Goal: Task Accomplishment & Management: Manage account settings

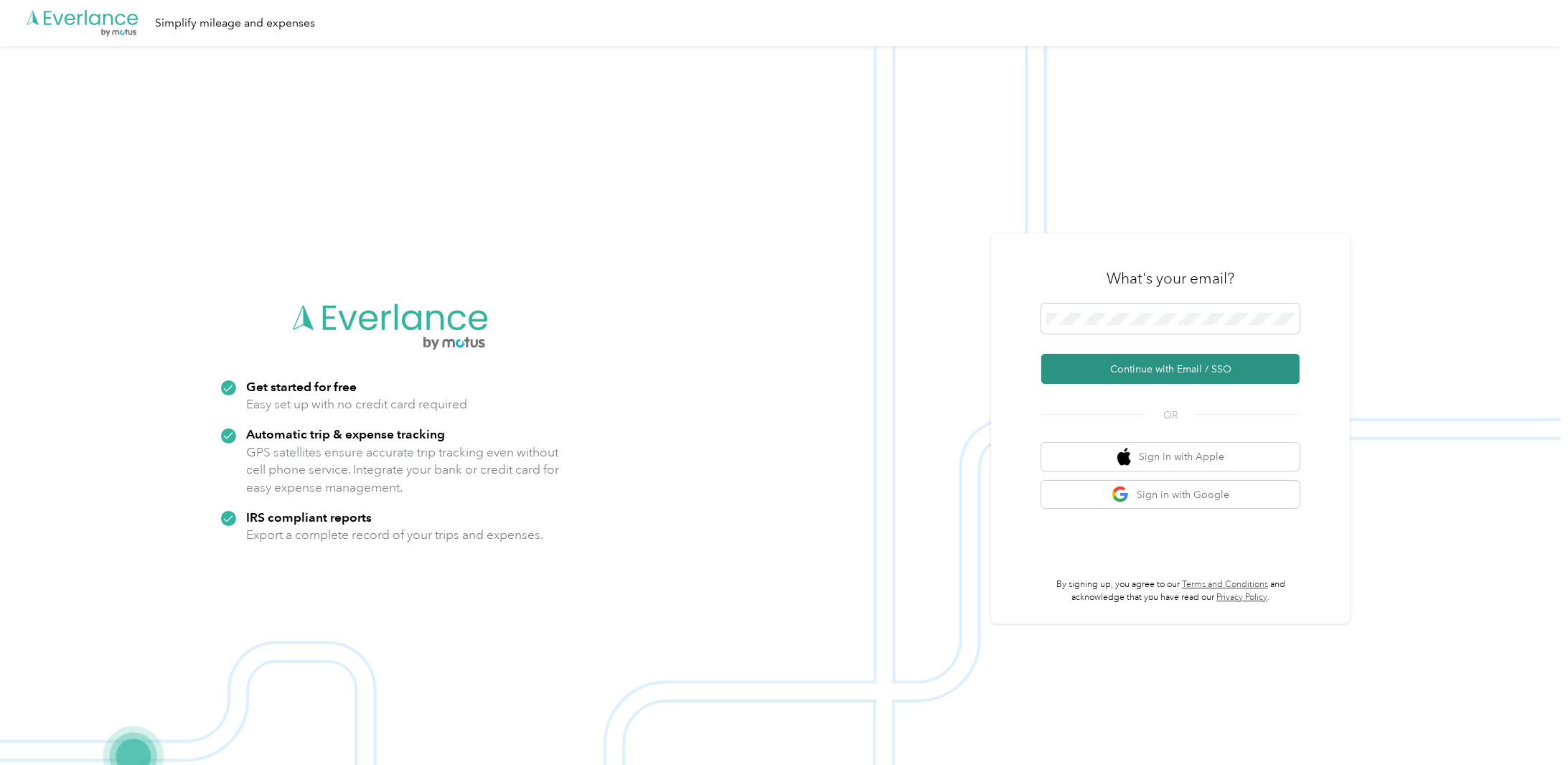
click at [996, 371] on button "Continue with Email / SSO" at bounding box center [1171, 368] width 259 height 30
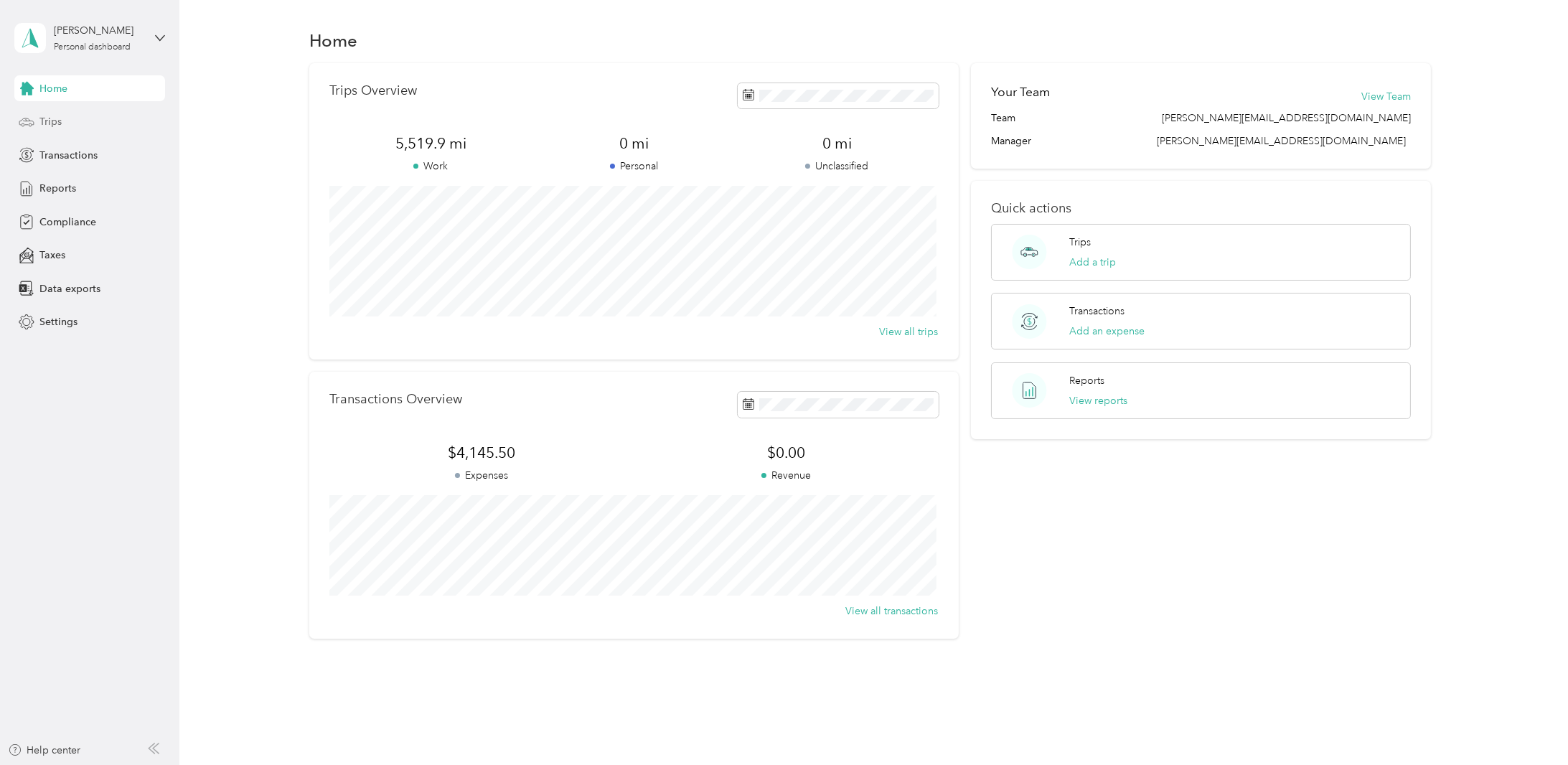
click at [85, 116] on div "Trips" at bounding box center [90, 122] width 151 height 26
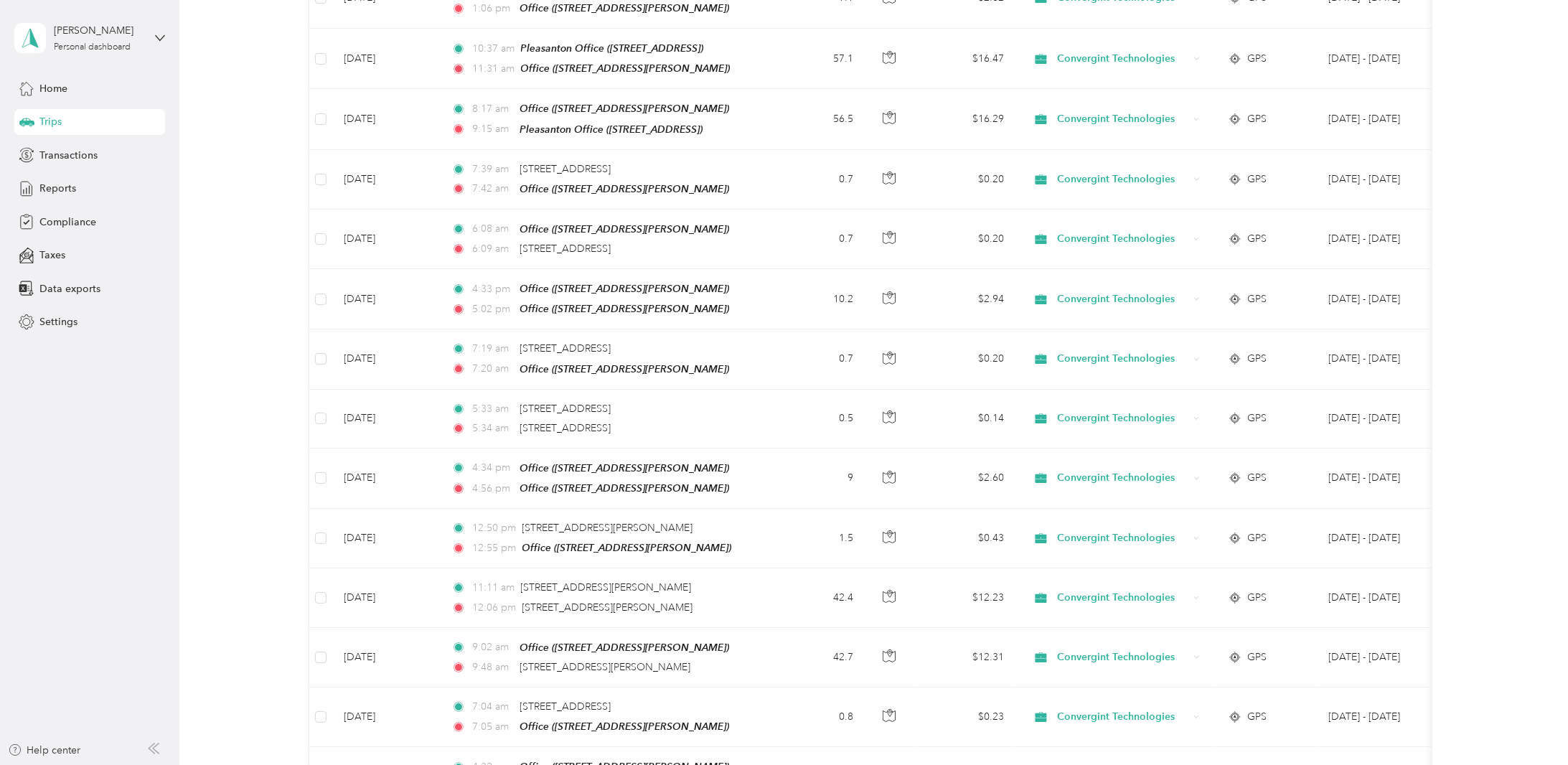
scroll to position [1202, 0]
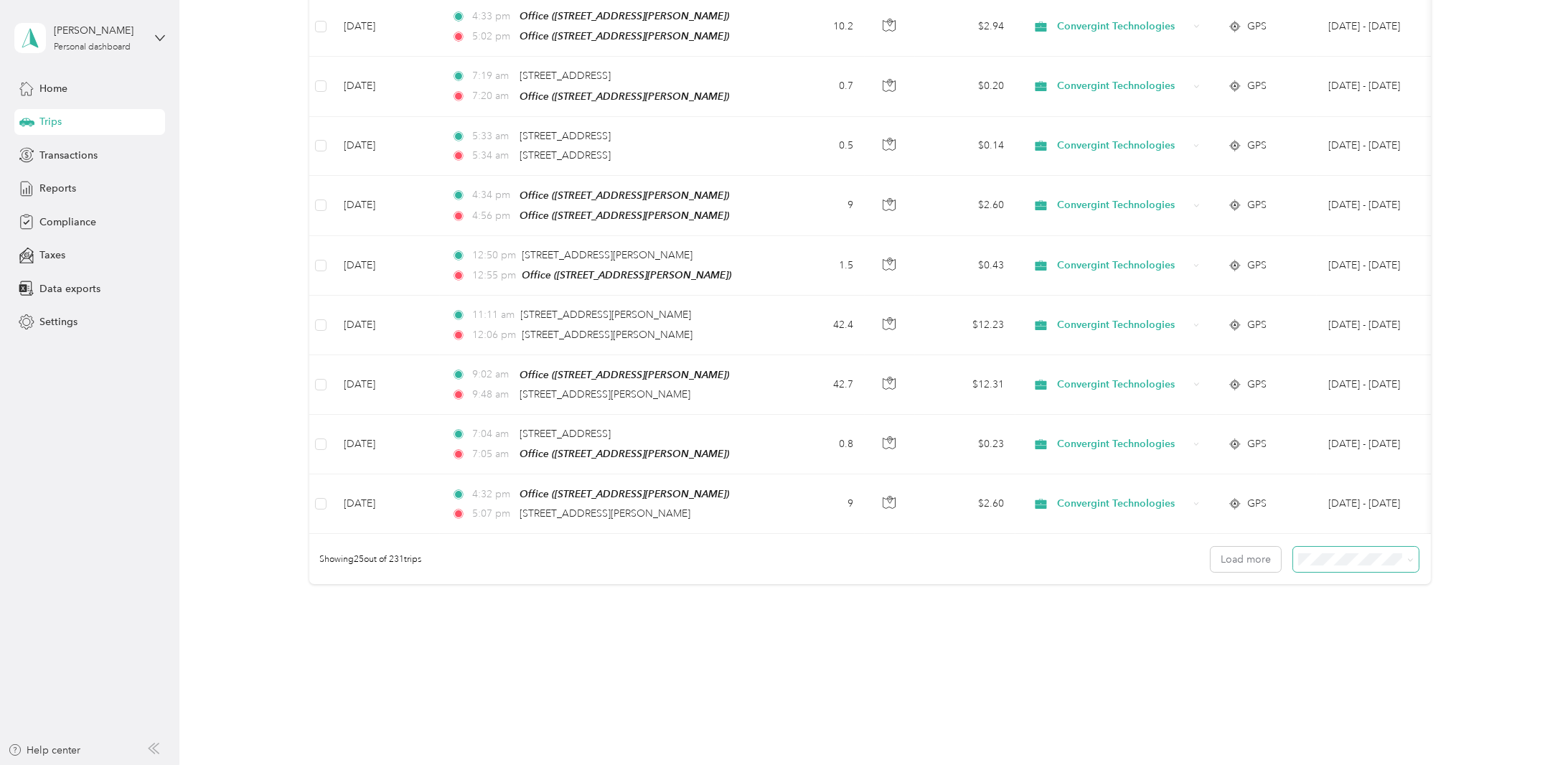
click at [1302, 547] on span at bounding box center [1356, 559] width 126 height 25
click at [1342, 612] on span "100 per load" at bounding box center [1330, 618] width 59 height 12
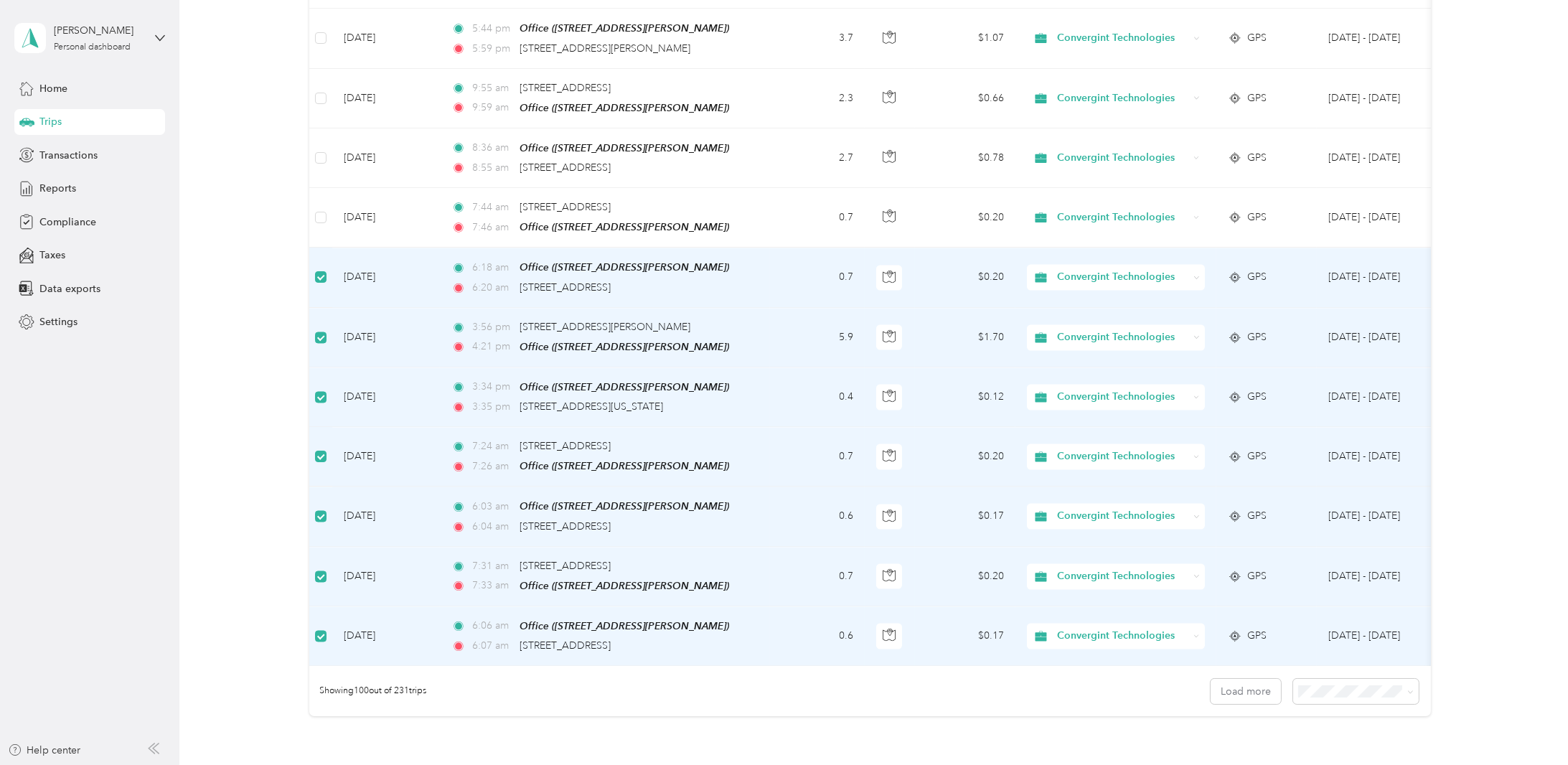
scroll to position [5174, 0]
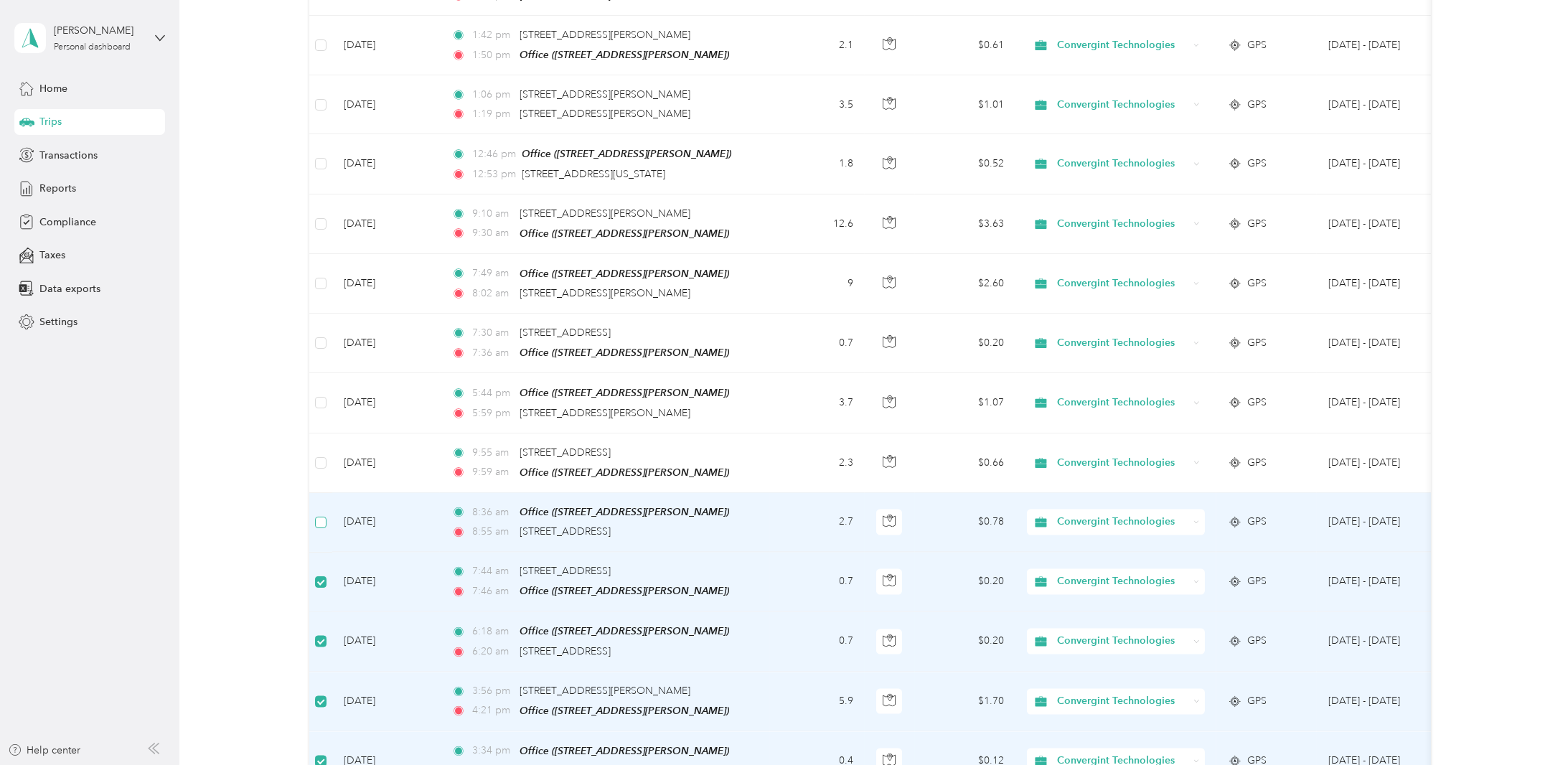
click at [320, 514] on label at bounding box center [320, 522] width 11 height 16
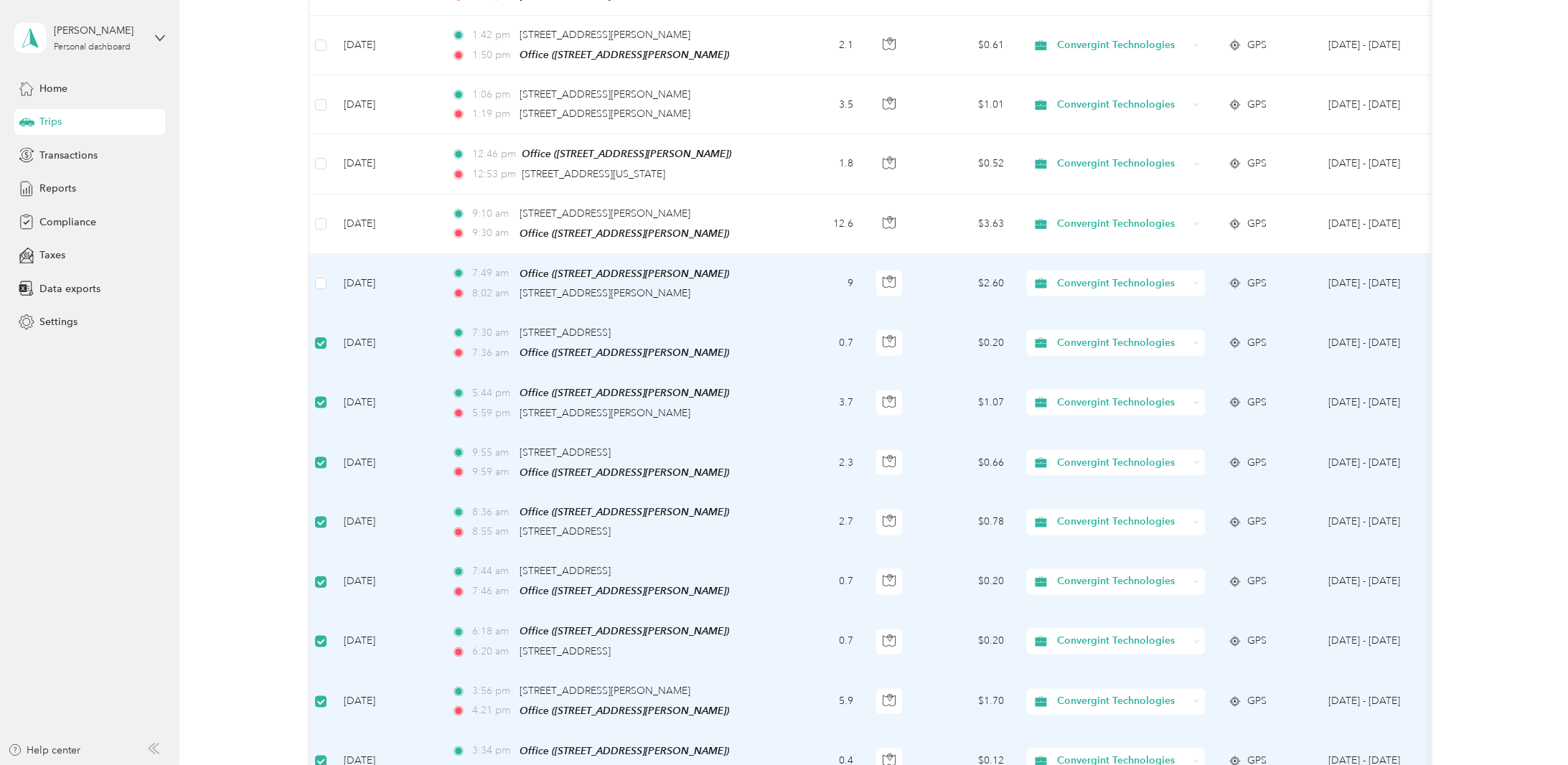
click at [313, 254] on td at bounding box center [320, 284] width 23 height 60
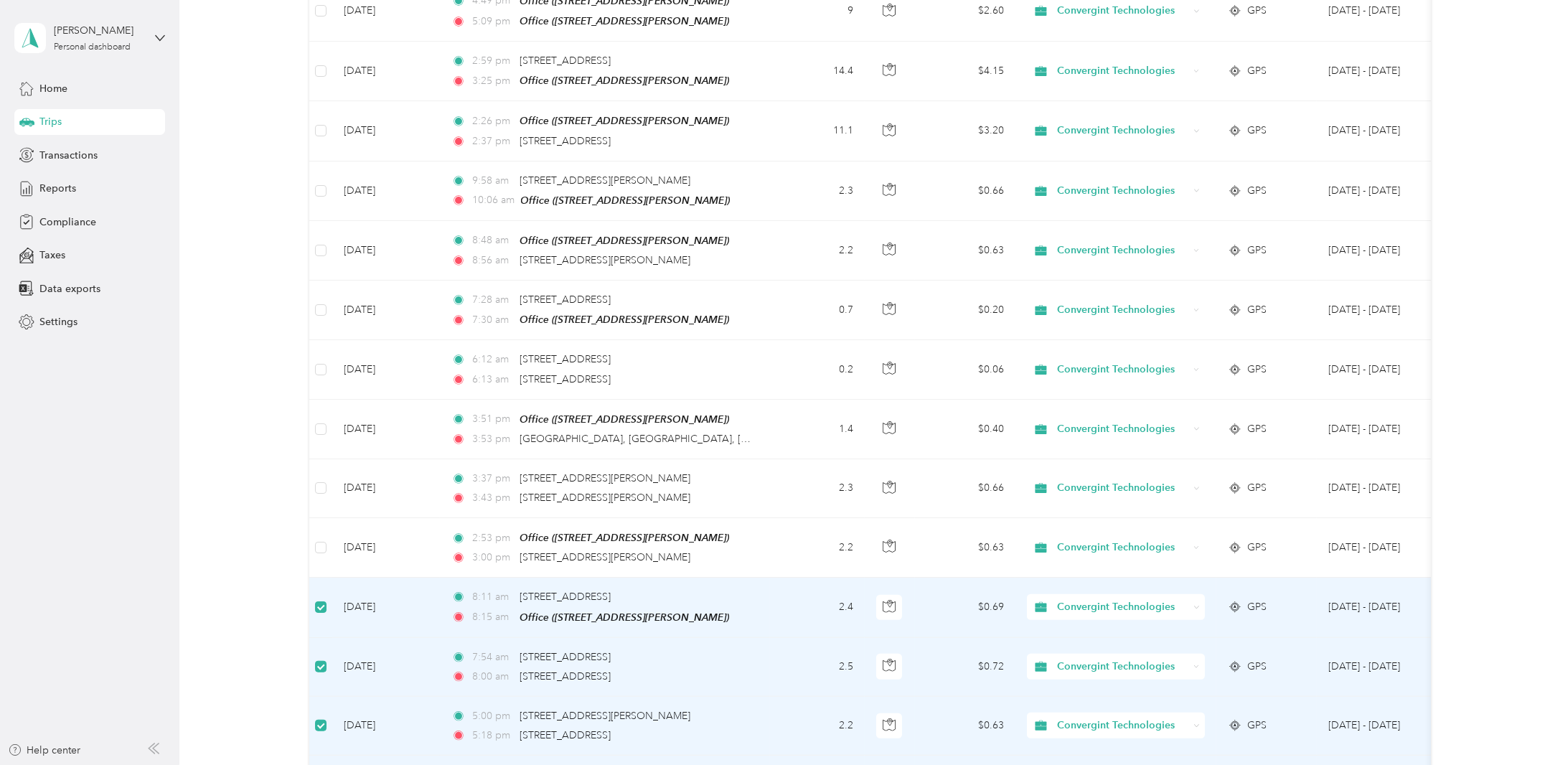
scroll to position [2592, 0]
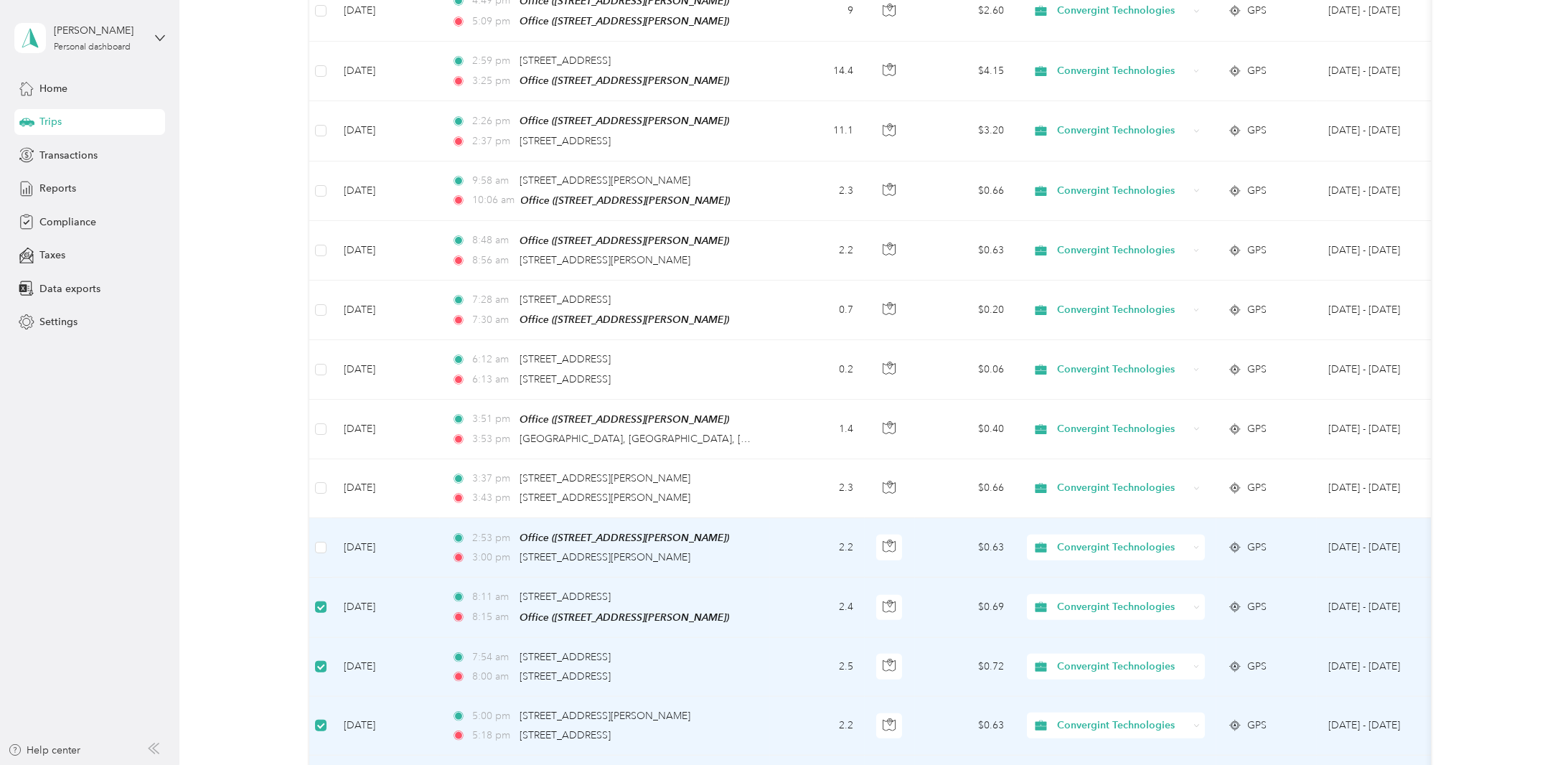
click at [313, 518] on td at bounding box center [320, 547] width 23 height 60
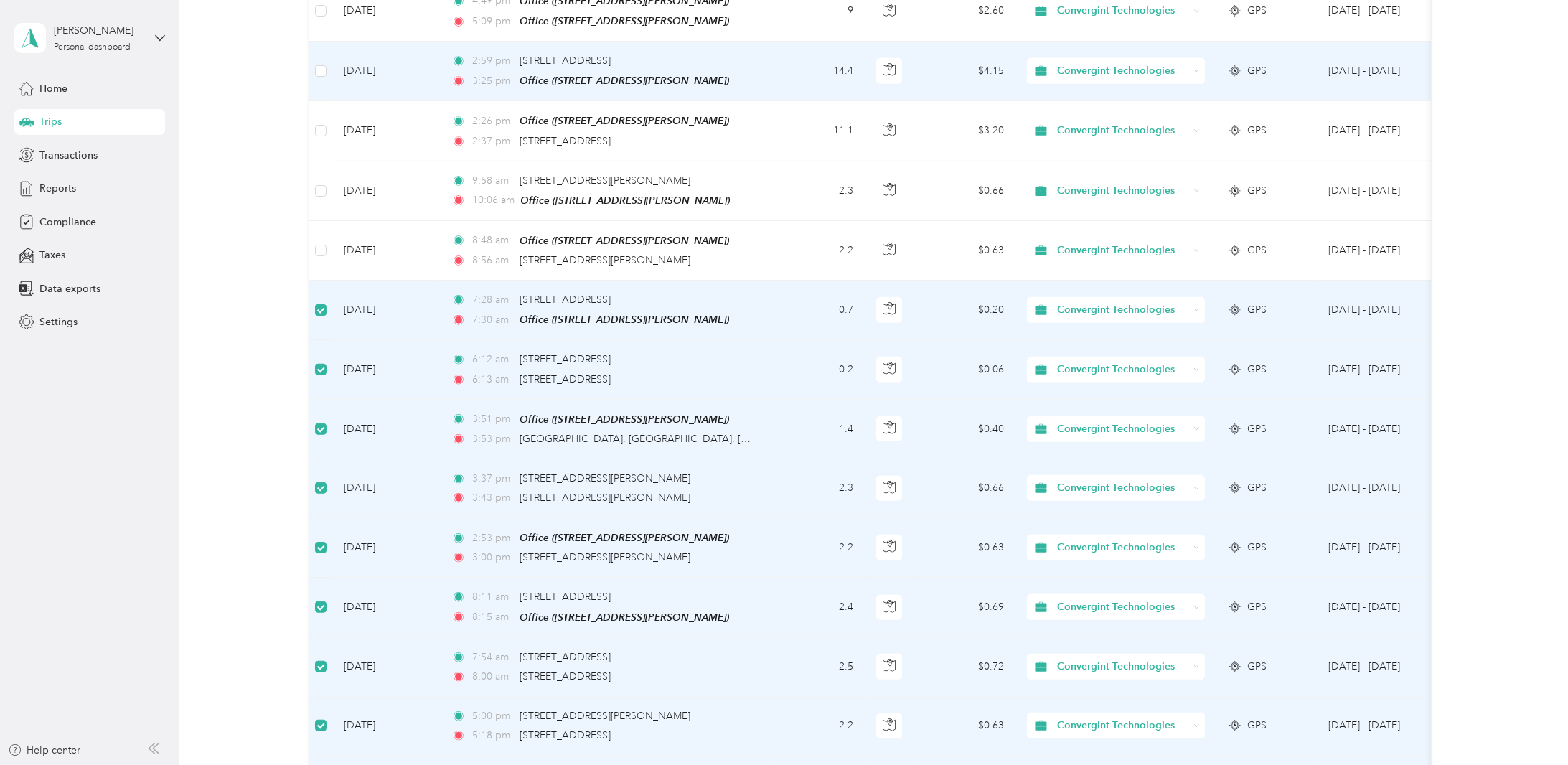
scroll to position [2233, 0]
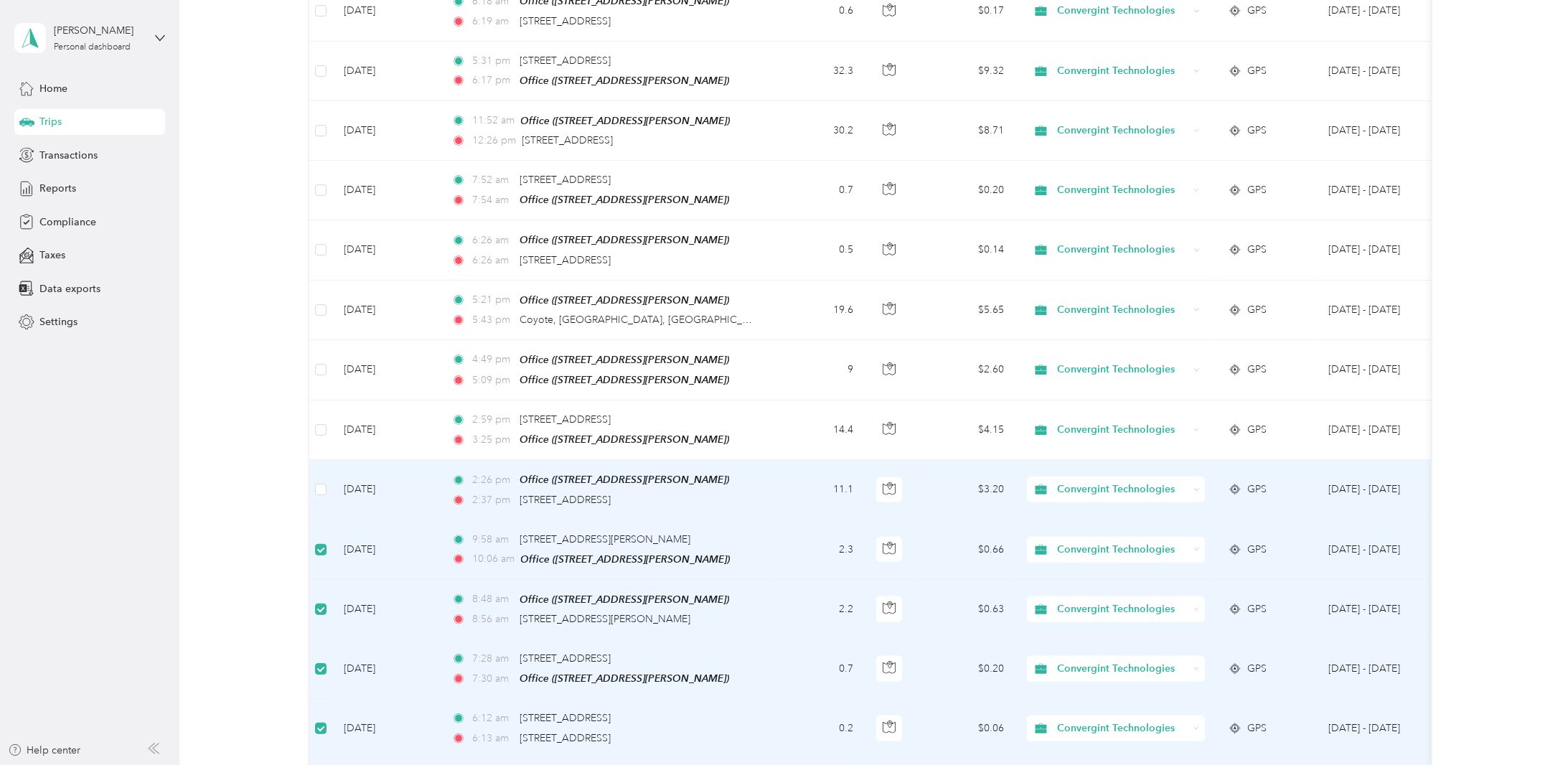
click at [323, 460] on td at bounding box center [320, 489] width 23 height 60
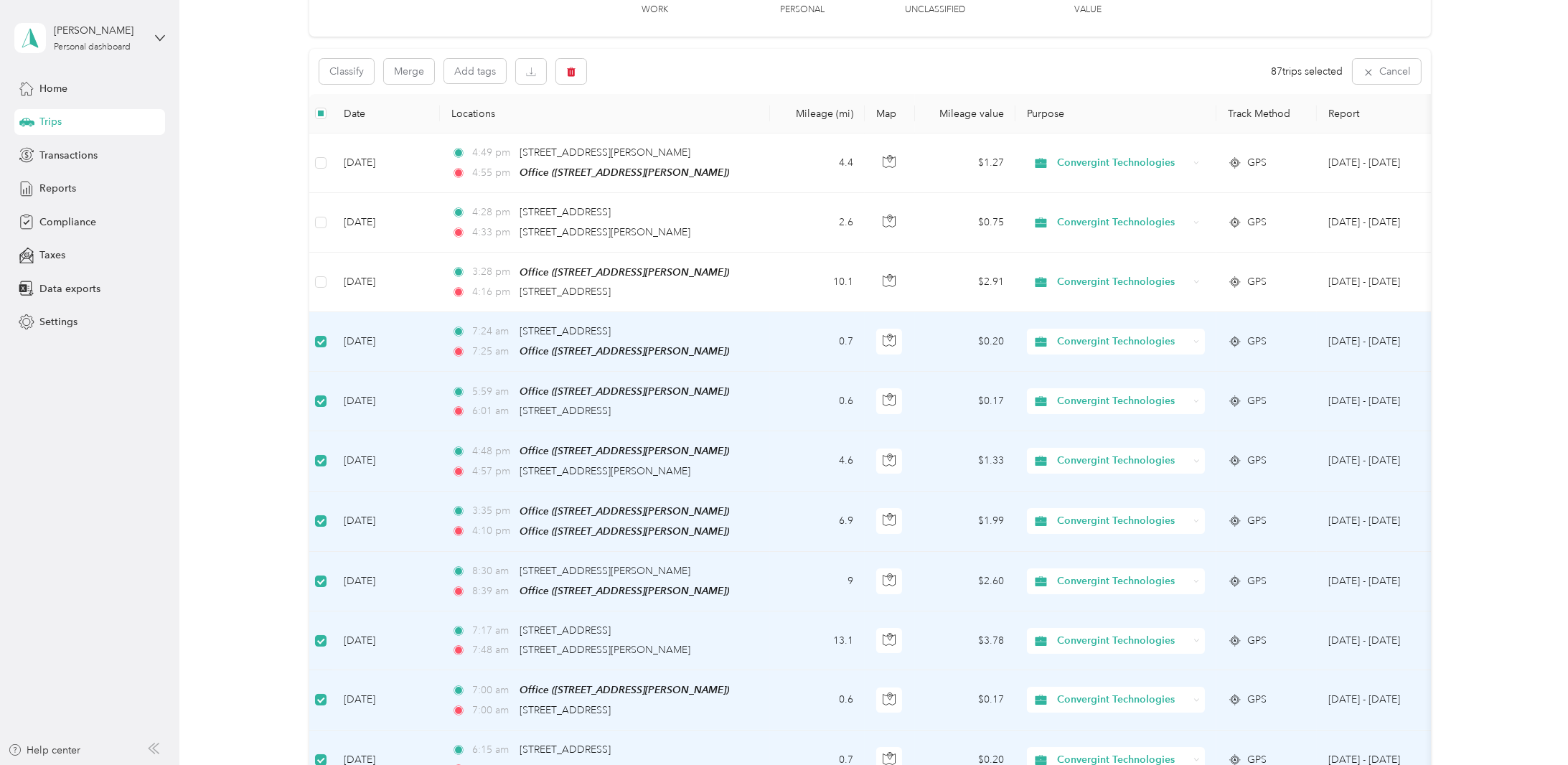
scroll to position [80, 0]
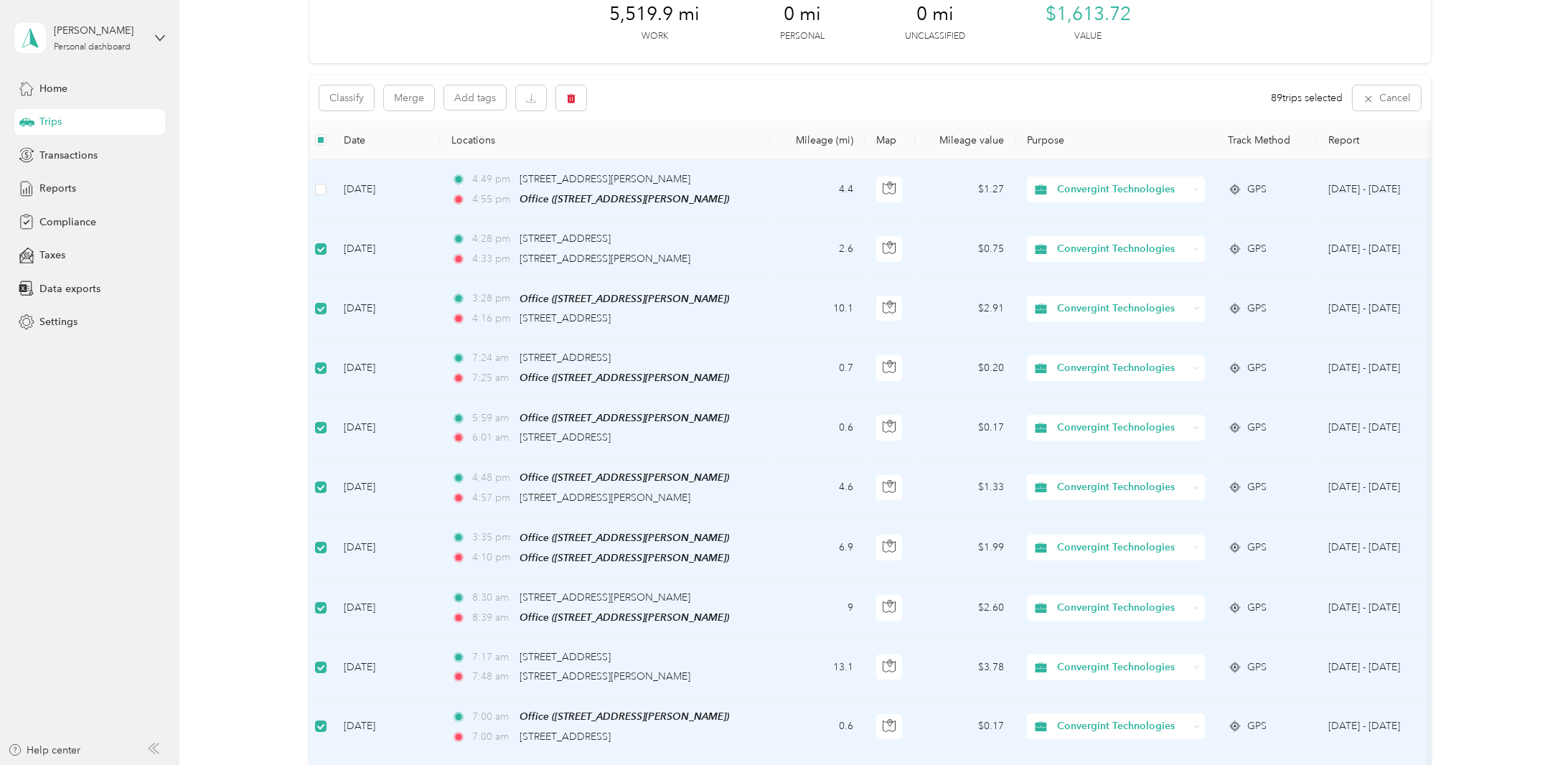
click at [326, 189] on td at bounding box center [320, 190] width 23 height 60
click at [569, 95] on icon "button" at bounding box center [571, 98] width 9 height 9
click at [676, 154] on button "Yes" at bounding box center [681, 158] width 28 height 23
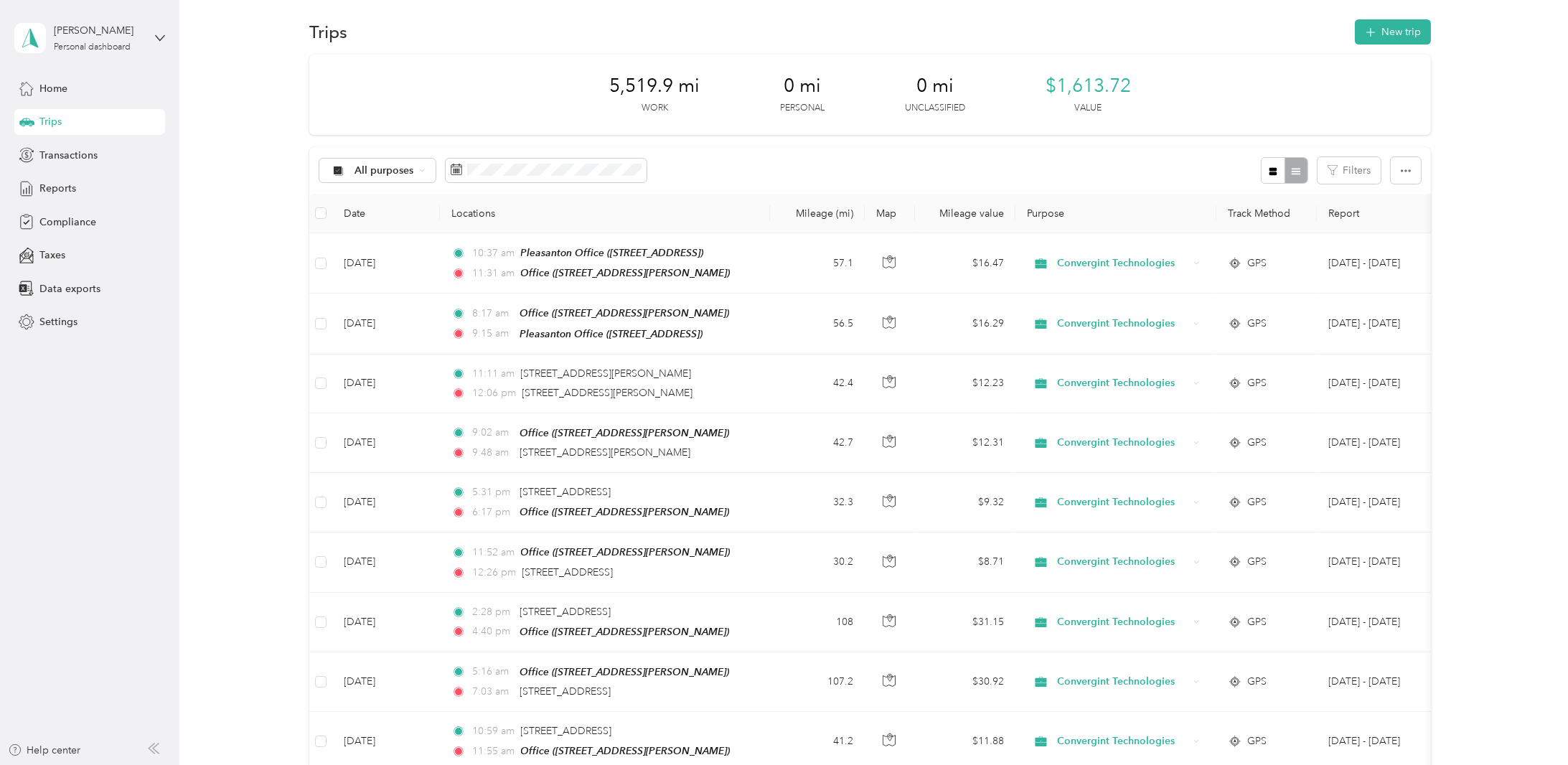
scroll to position [0, 0]
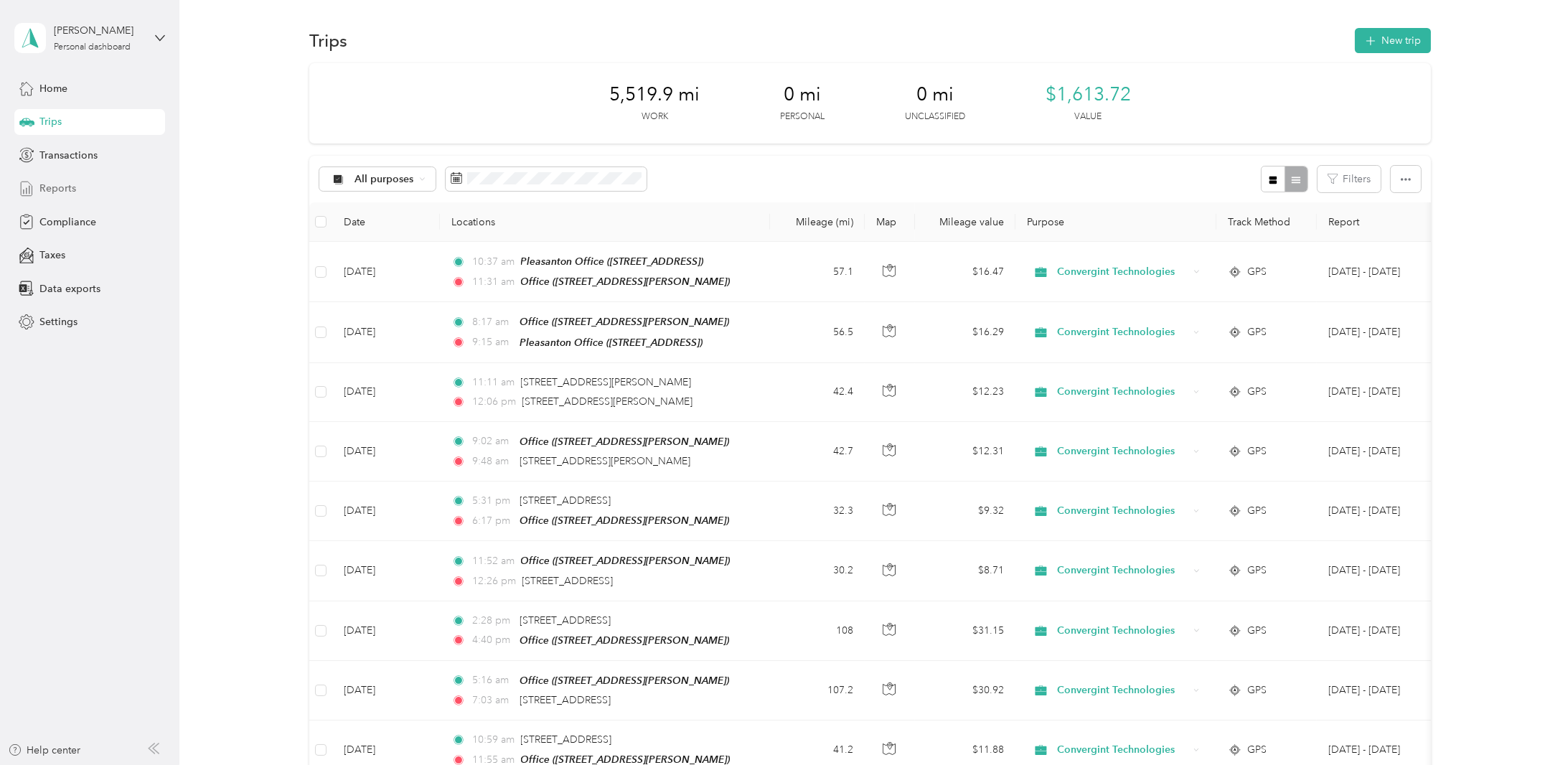
click at [70, 188] on span "Reports" at bounding box center [57, 188] width 37 height 15
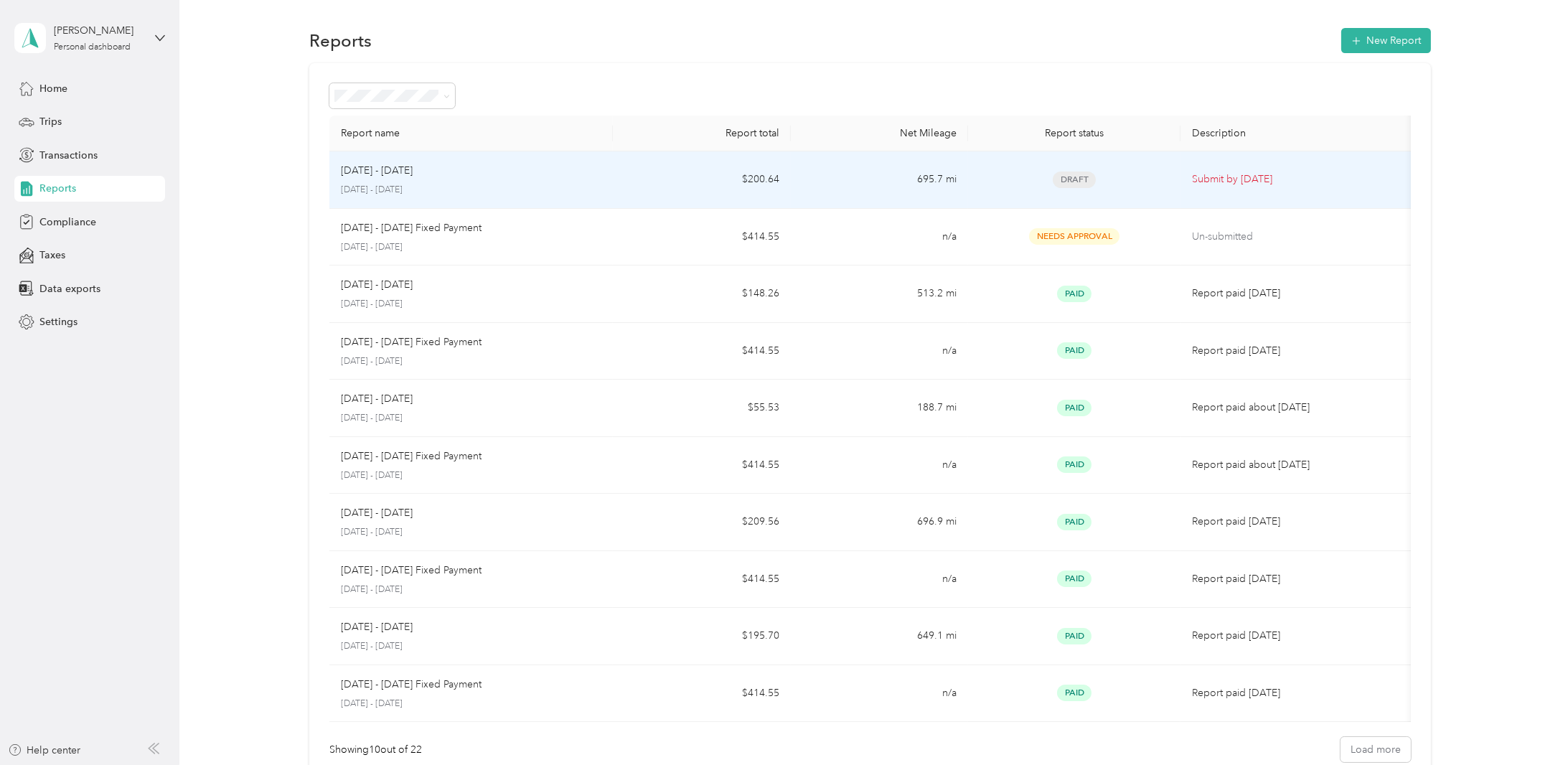
click at [943, 175] on td "695.7 mi" at bounding box center [880, 180] width 177 height 57
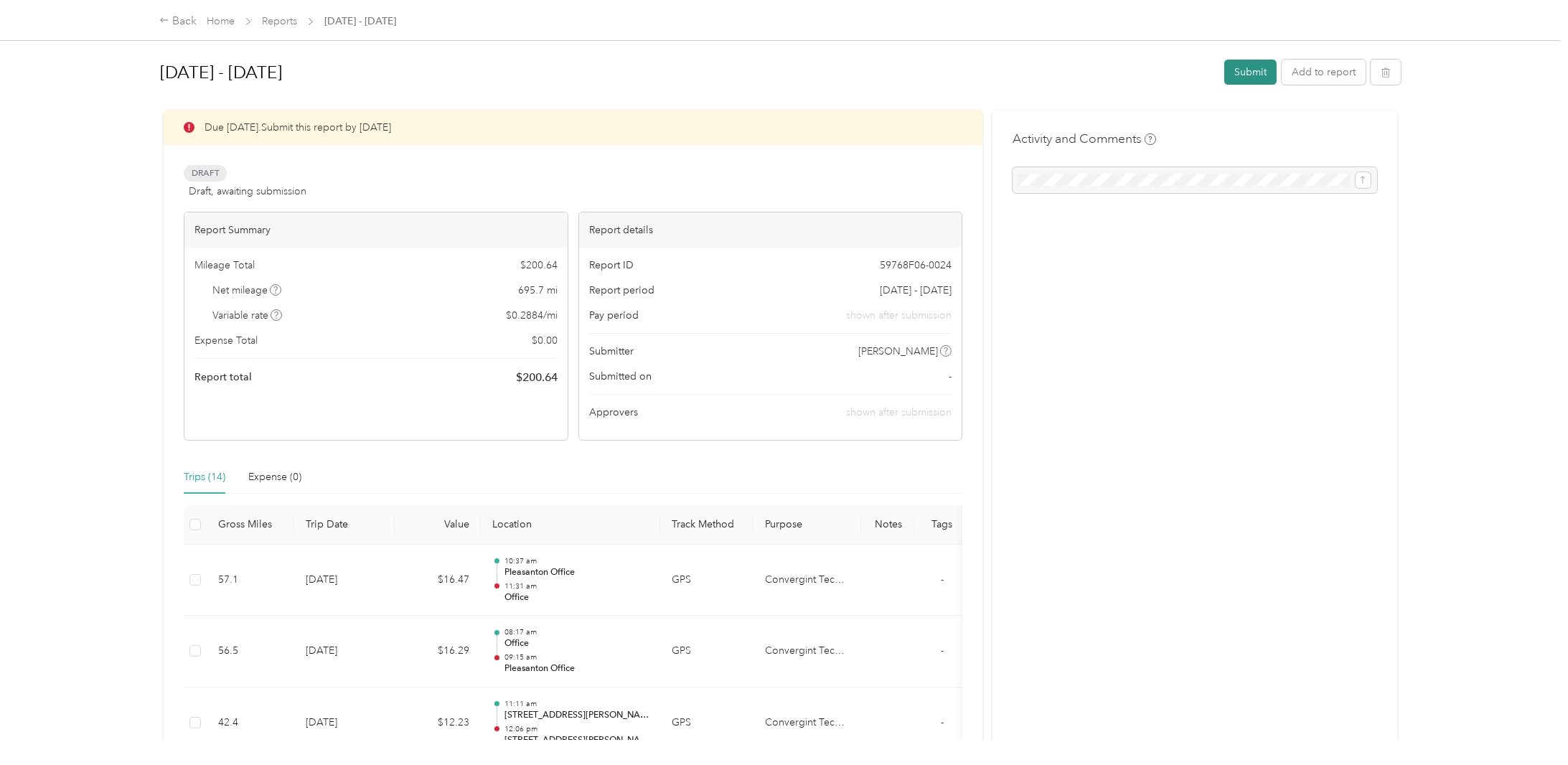
click at [1240, 65] on button "Submit" at bounding box center [1250, 72] width 52 height 25
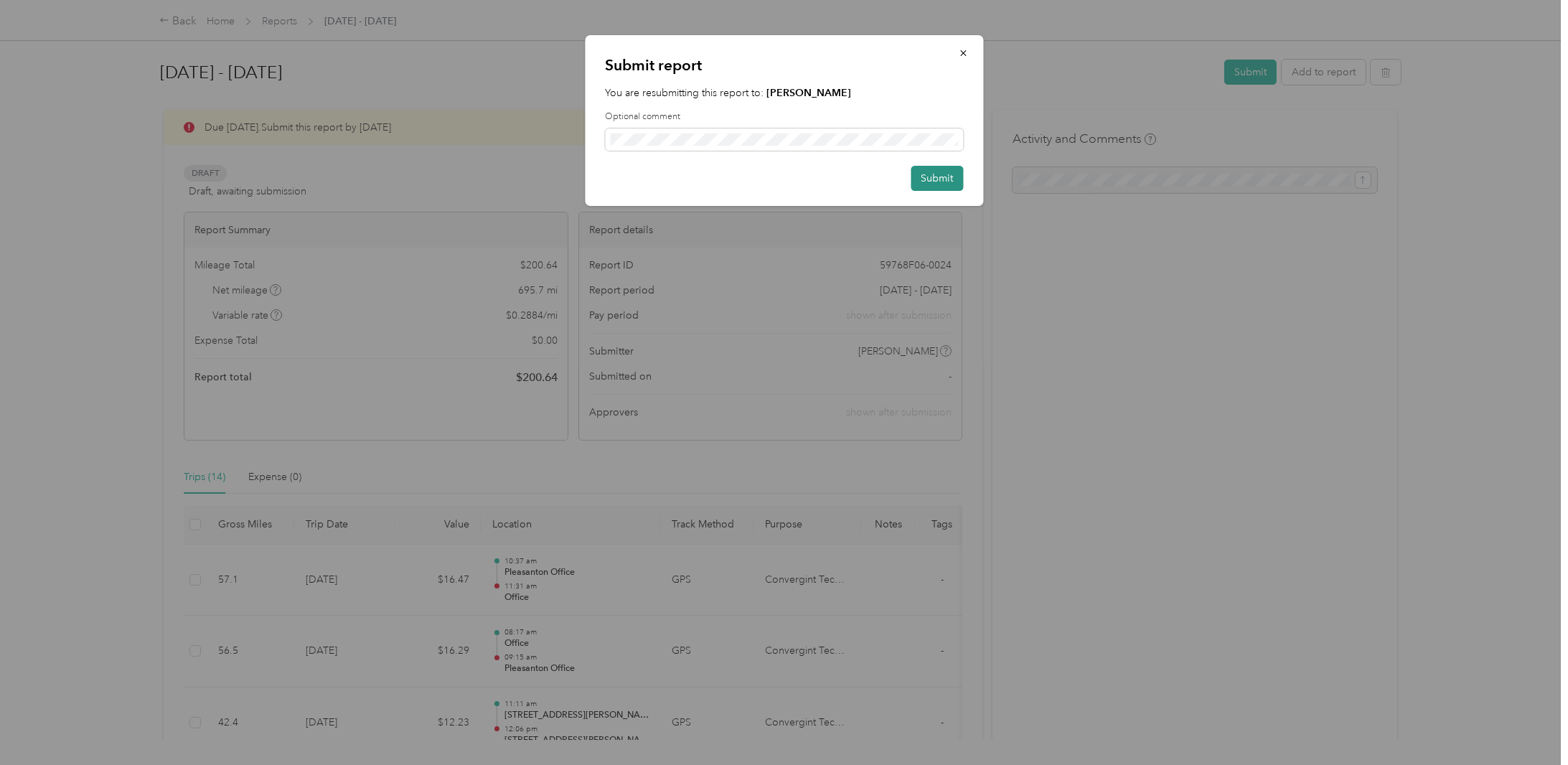
click at [939, 181] on button "Submit" at bounding box center [936, 178] width 52 height 25
